Goal: Task Accomplishment & Management: Use online tool/utility

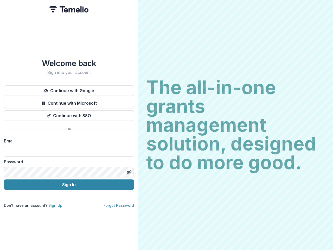
click at [167, 125] on h2 "The all-in-one grants management solution, designed to do more good." at bounding box center [235, 125] width 179 height 94
click at [69, 89] on button "Continue with Google" at bounding box center [69, 90] width 130 height 10
click at [69, 101] on button "Continue with Microsoft" at bounding box center [69, 103] width 130 height 10
click at [69, 114] on button "Continue with SSO" at bounding box center [69, 115] width 130 height 10
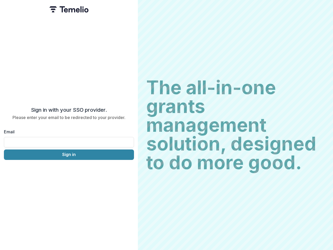
click at [129, 170] on div "Sign in with your SSO provider. Please enter your email to be redirected to you…" at bounding box center [69, 125] width 138 height 250
